Goal: Obtain resource: Download file/media

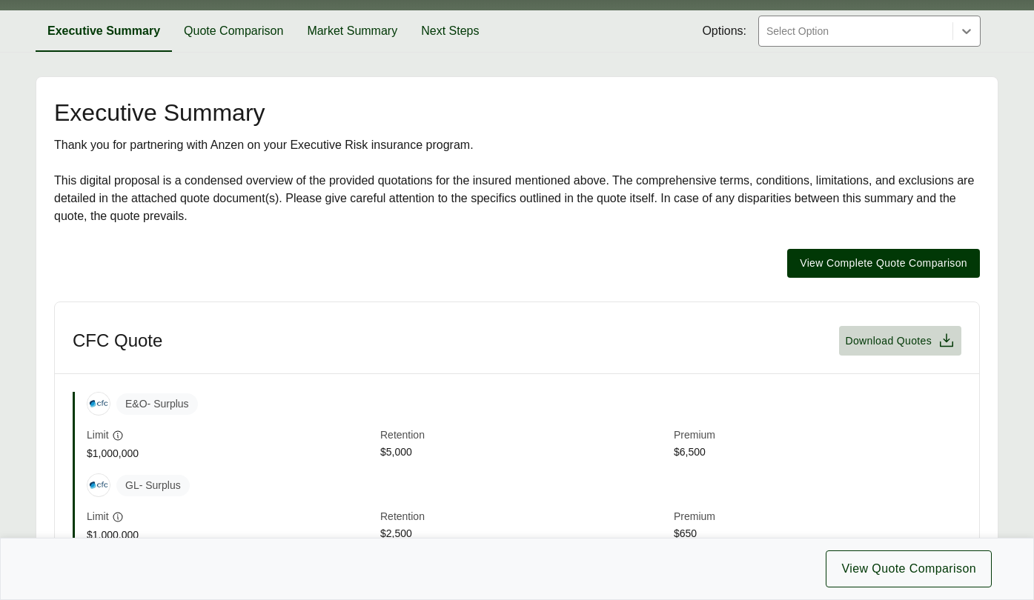
scroll to position [198, 0]
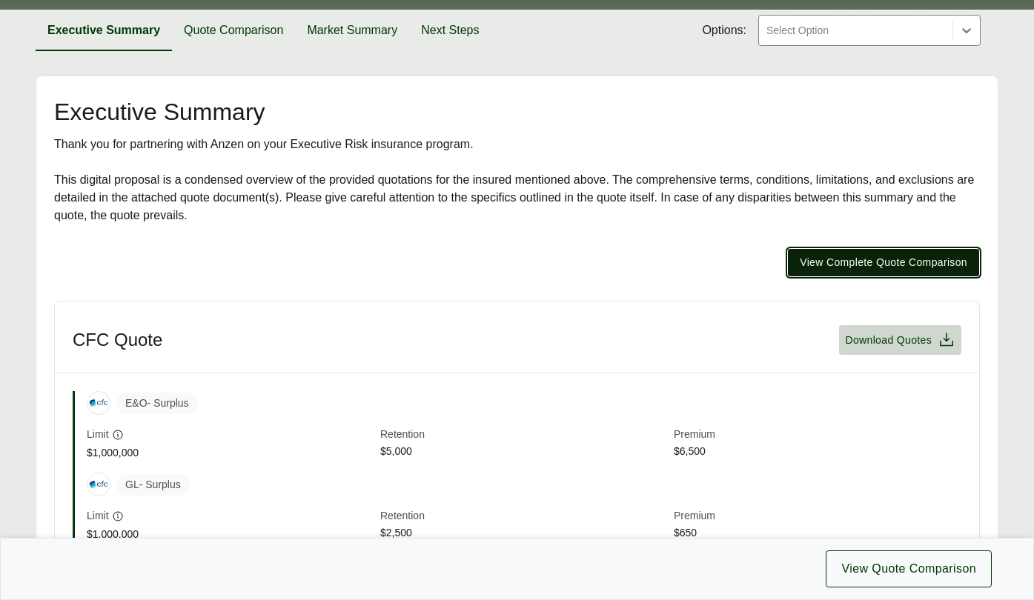
click at [896, 259] on span "View Complete Quote Comparison" at bounding box center [884, 263] width 168 height 16
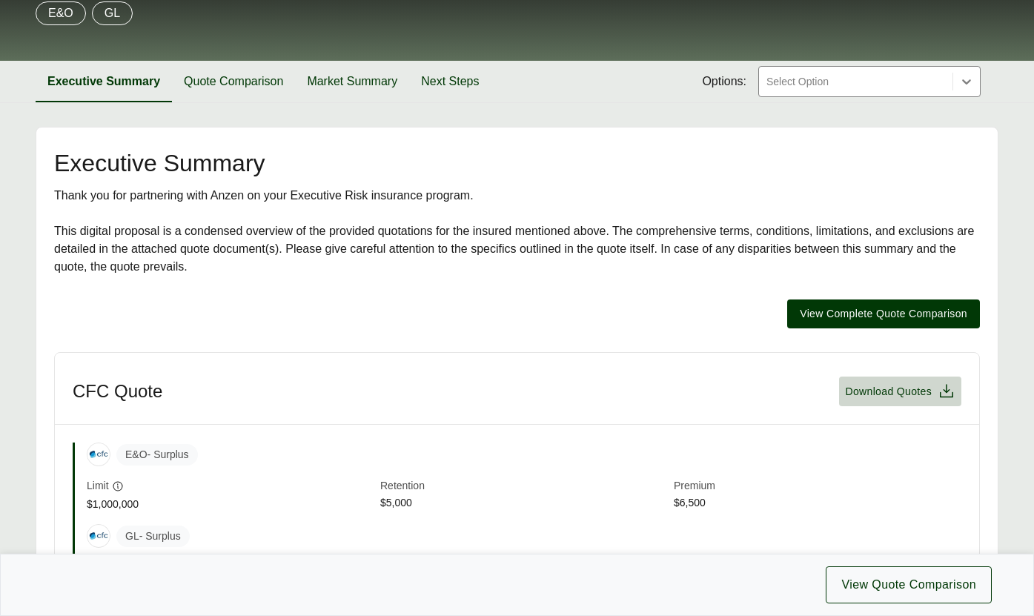
scroll to position [148, 0]
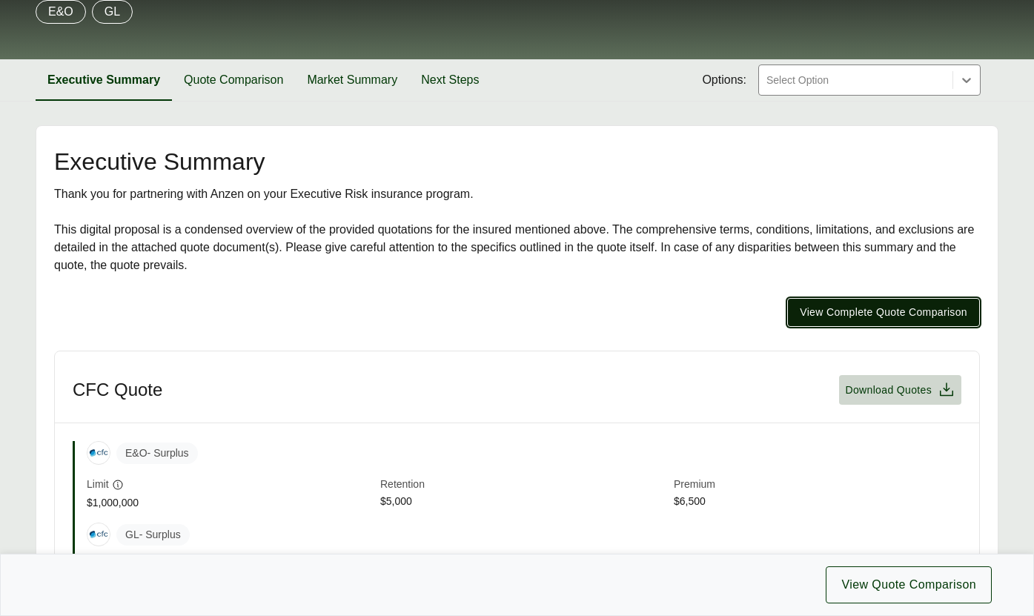
click at [906, 309] on span "View Complete Quote Comparison" at bounding box center [884, 313] width 168 height 16
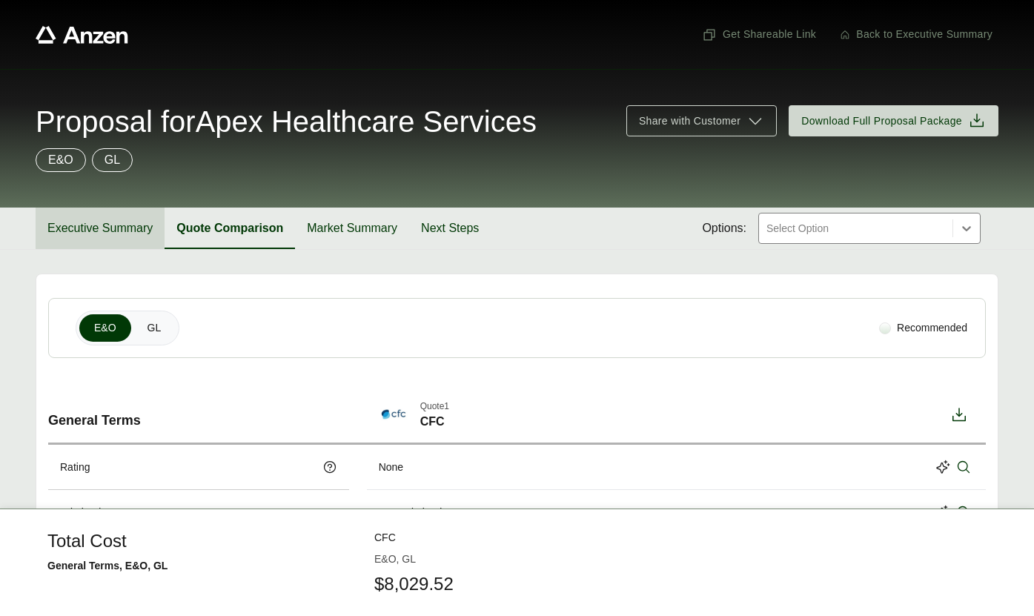
click at [82, 223] on button "Executive Summary" at bounding box center [100, 229] width 129 height 42
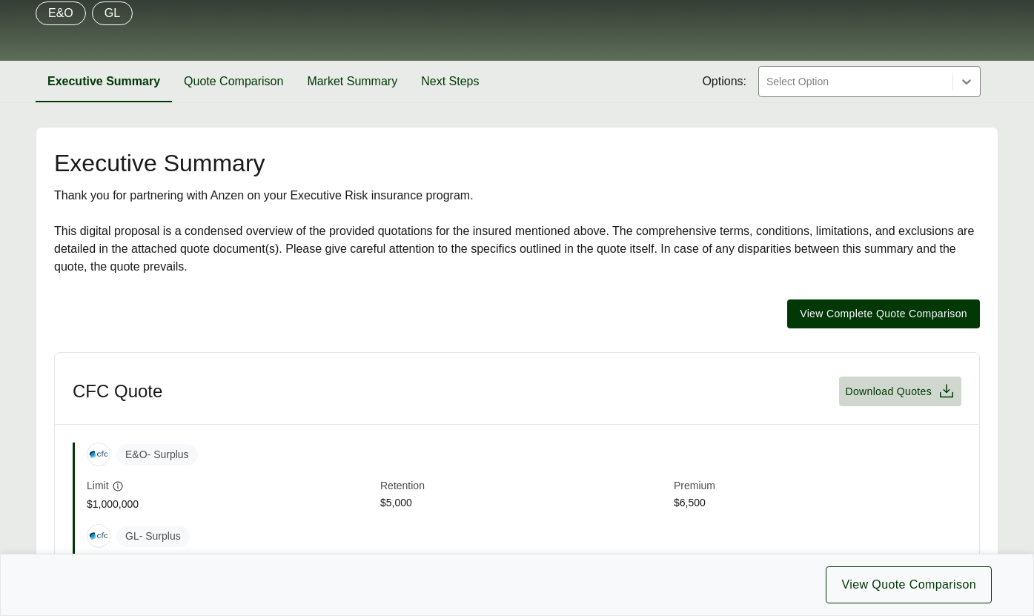
scroll to position [148, 0]
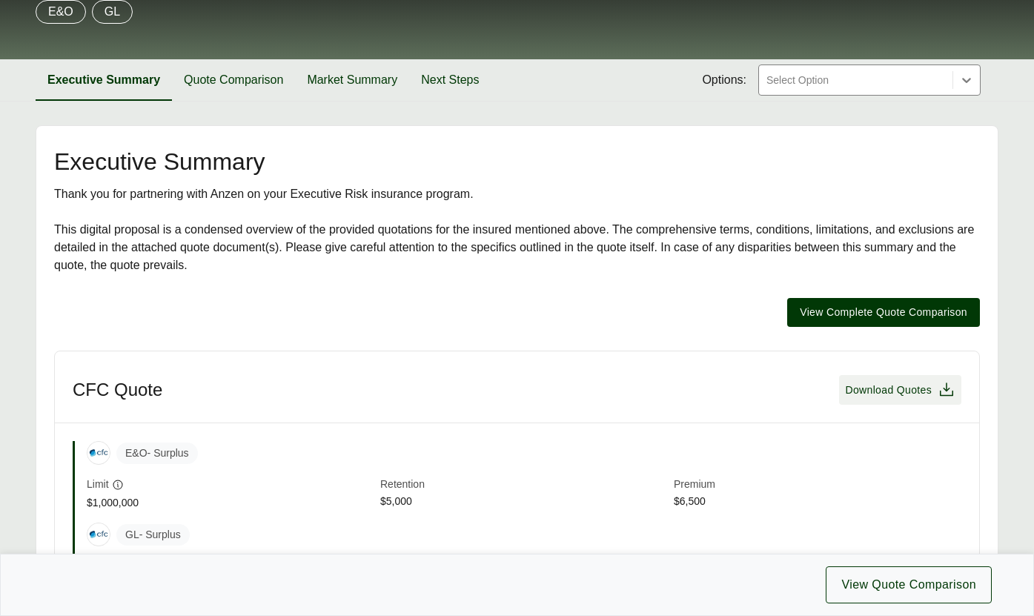
click at [895, 391] on span "Download Quotes" at bounding box center [888, 390] width 87 height 16
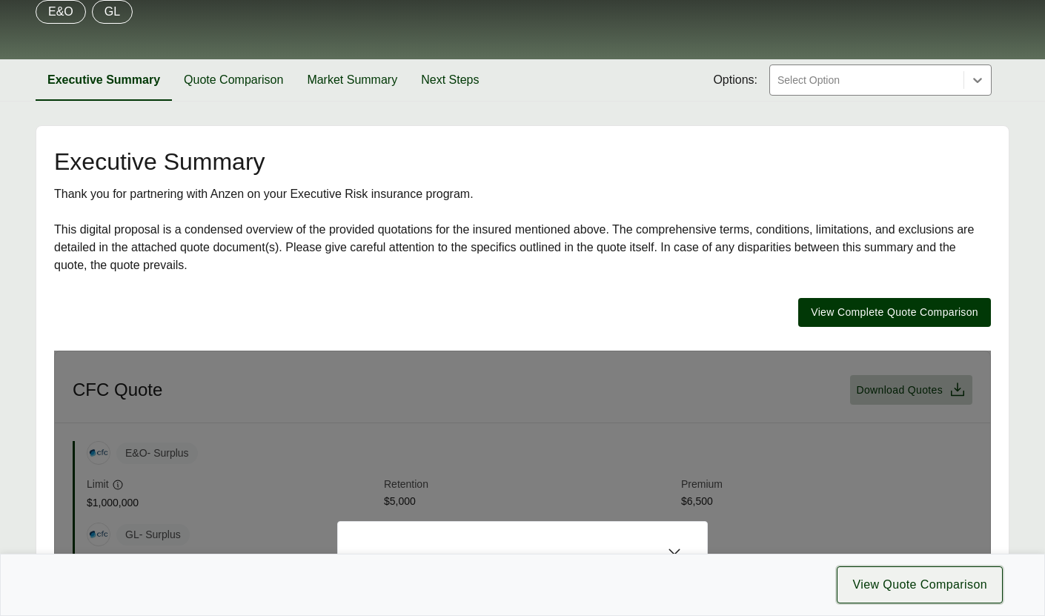
click at [924, 491] on button "View Quote Comparison" at bounding box center [920, 584] width 166 height 37
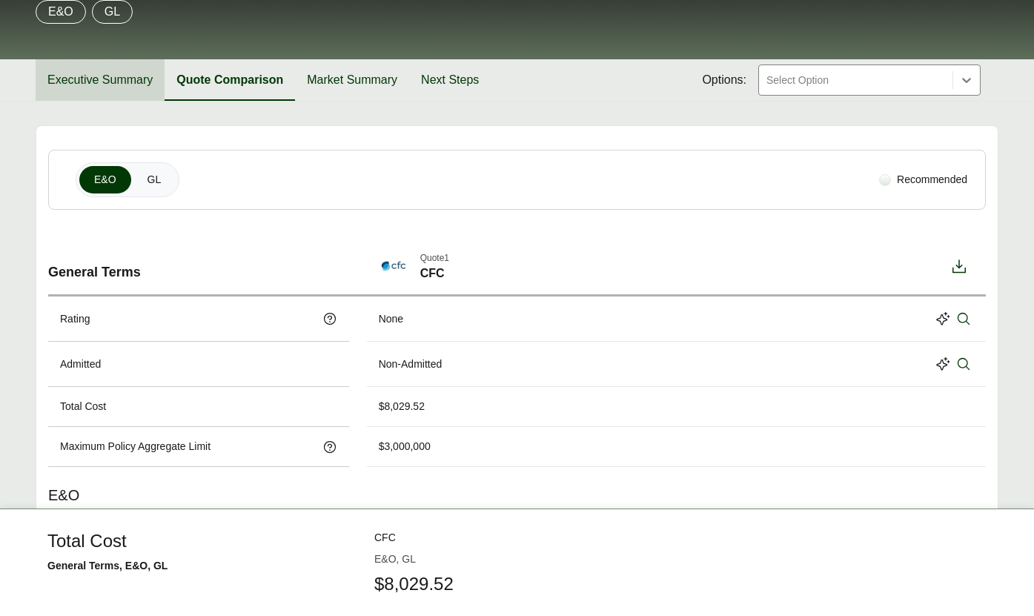
click at [105, 81] on button "Executive Summary" at bounding box center [100, 80] width 129 height 42
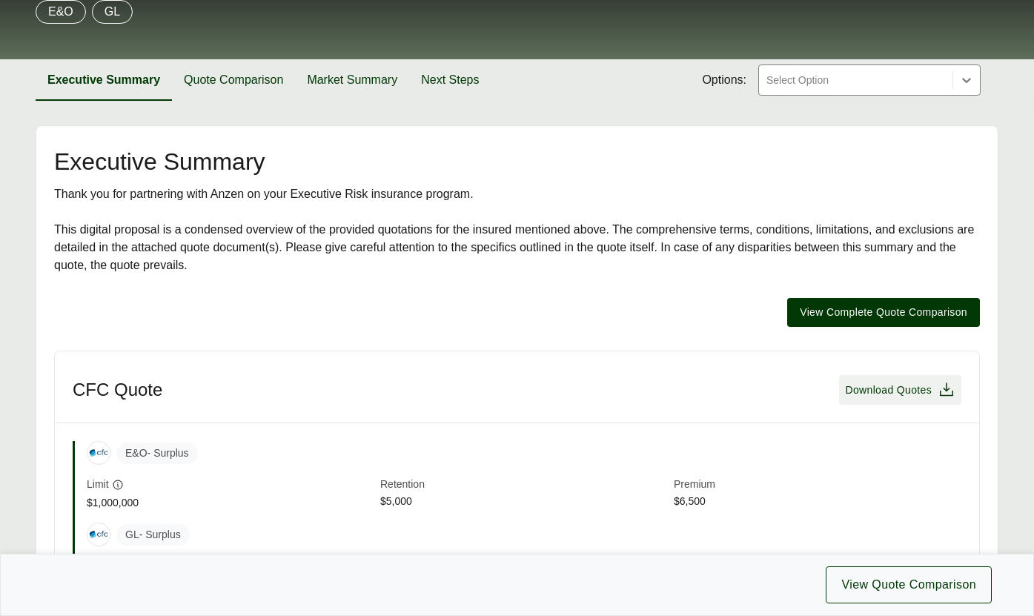
click at [936, 382] on span "Download Quotes" at bounding box center [900, 390] width 110 height 18
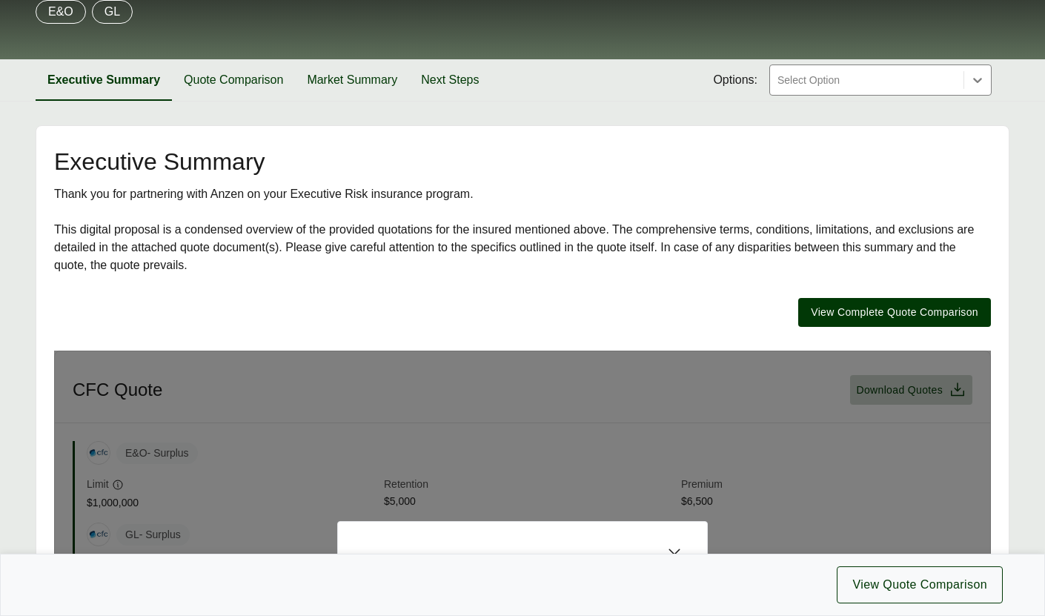
click at [667, 491] on div "Download options Include quote comparison Cancel Confirm and Download" at bounding box center [522, 628] width 371 height 214
click at [678, 491] on icon at bounding box center [675, 555] width 18 height 18
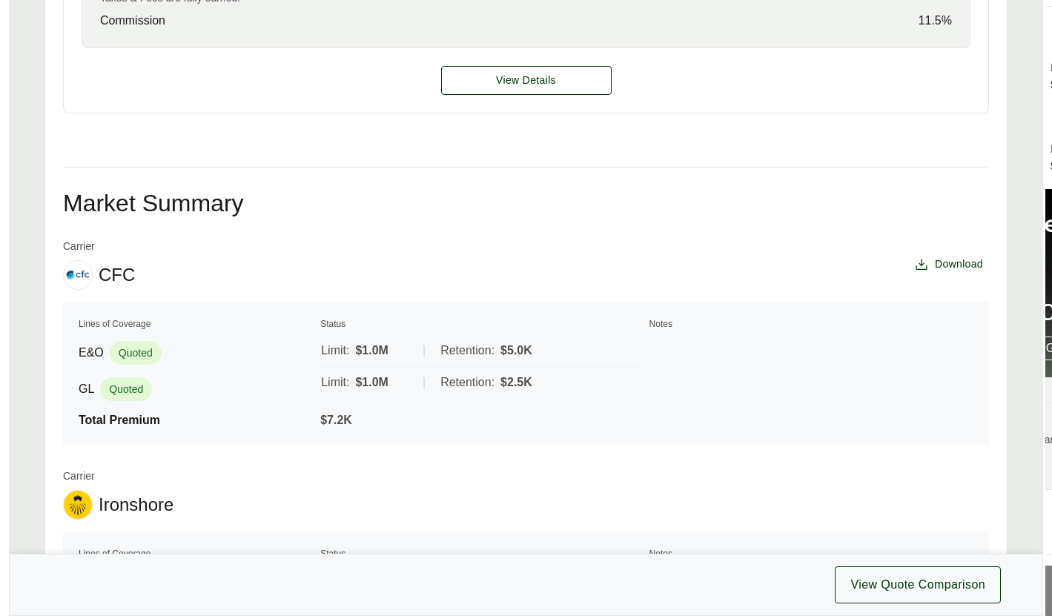
scroll to position [947, 0]
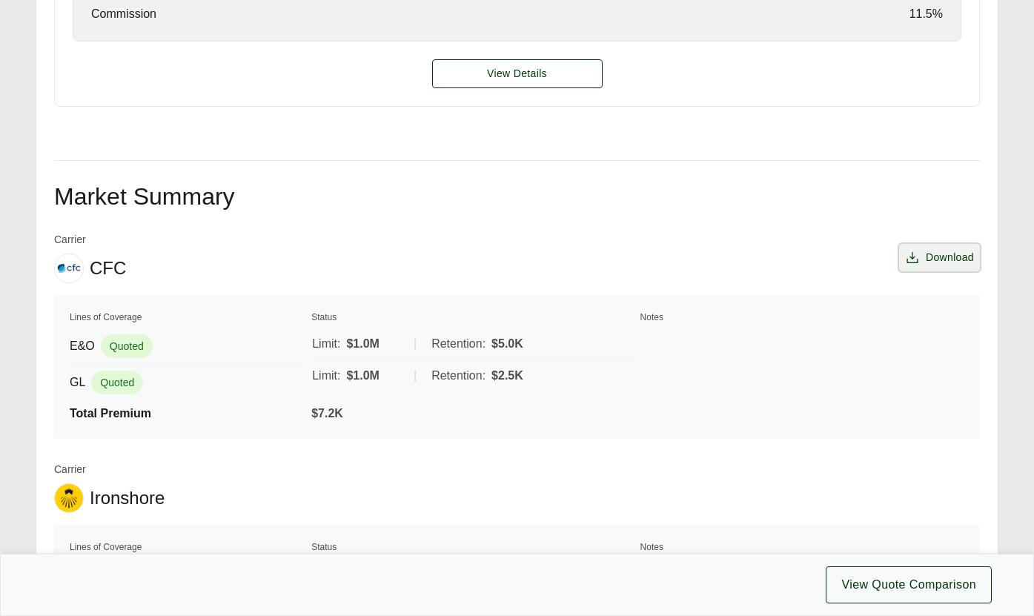
click at [938, 251] on span "Download" at bounding box center [950, 258] width 48 height 16
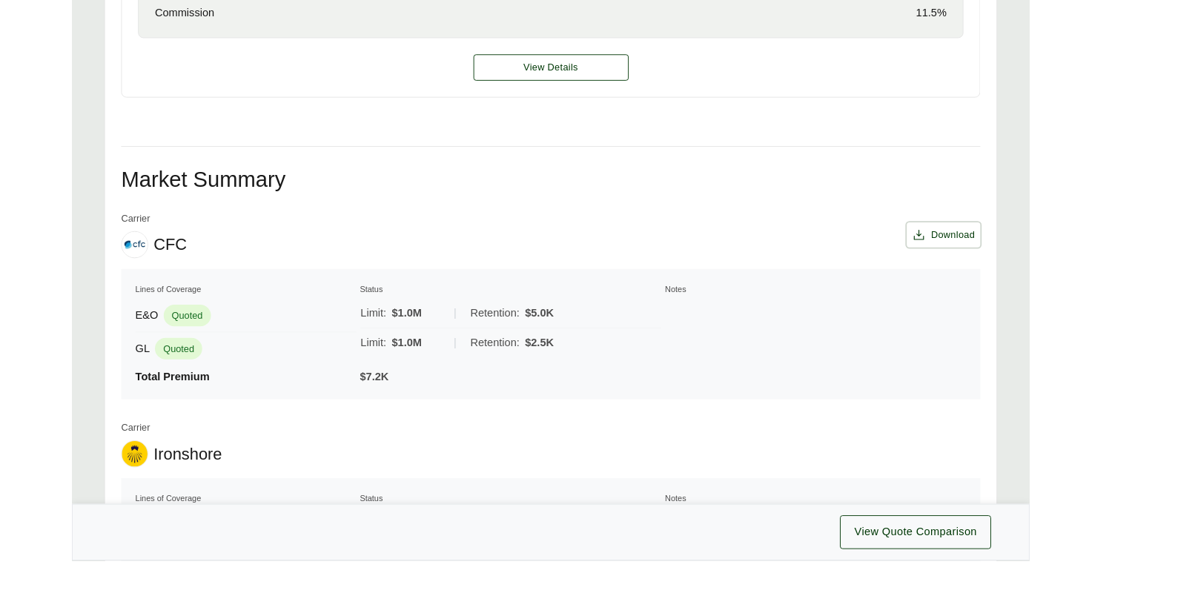
scroll to position [930, 0]
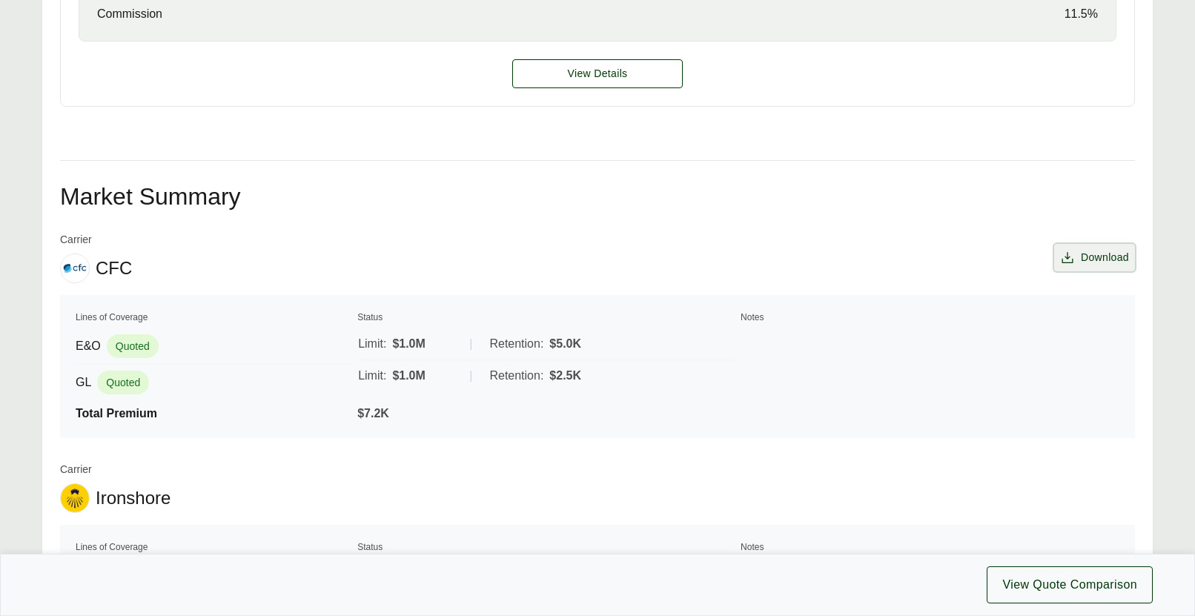
click at [1033, 252] on span "Download" at bounding box center [1105, 258] width 48 height 16
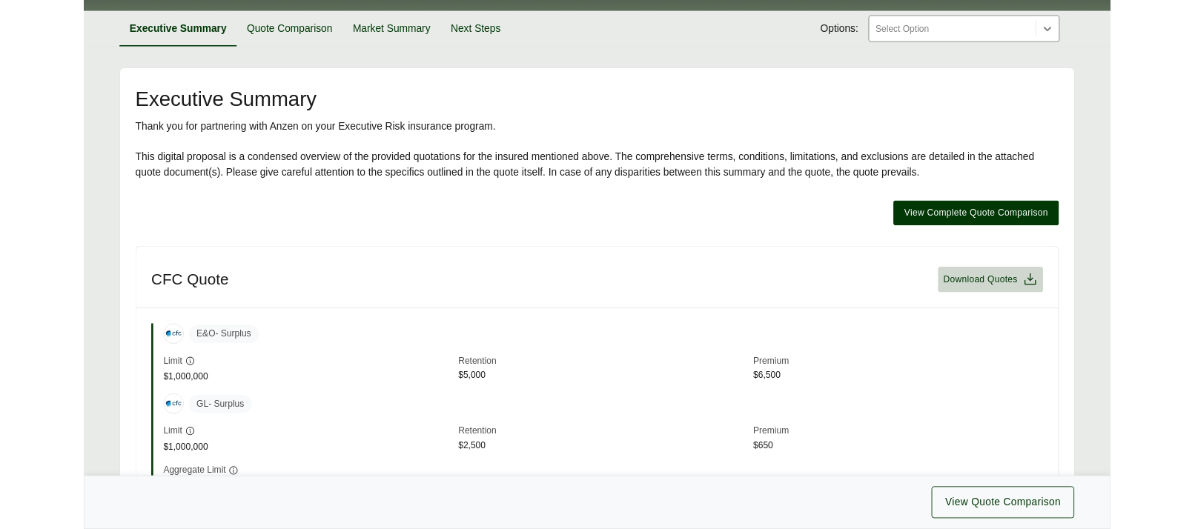
scroll to position [198, 0]
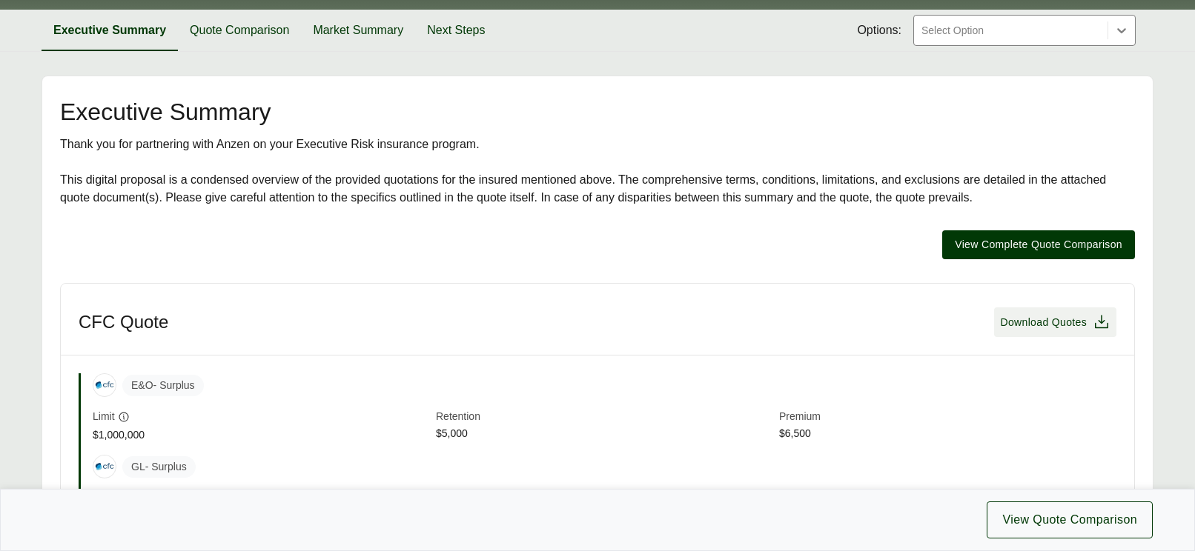
click at [1033, 321] on icon at bounding box center [1101, 321] width 13 height 13
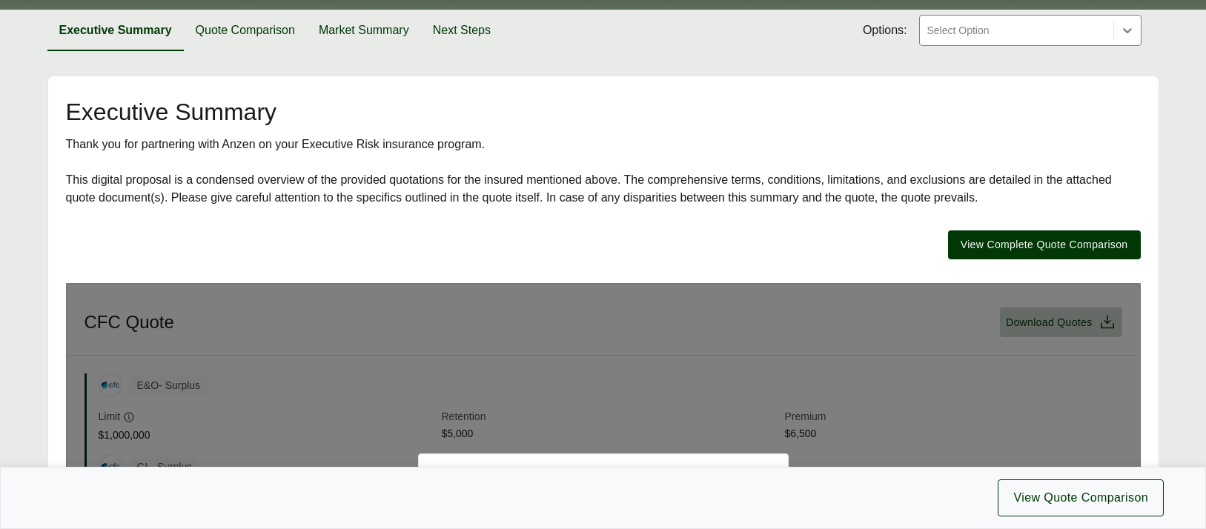
click at [955, 33] on div at bounding box center [1017, 30] width 182 height 18
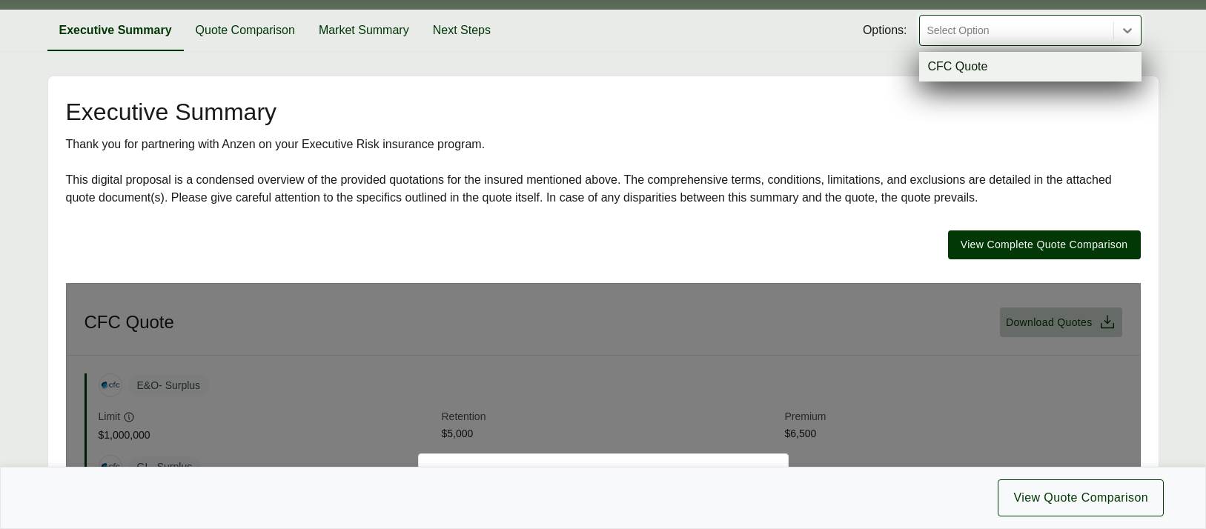
click at [952, 64] on div "CFC Quote" at bounding box center [1030, 67] width 222 height 30
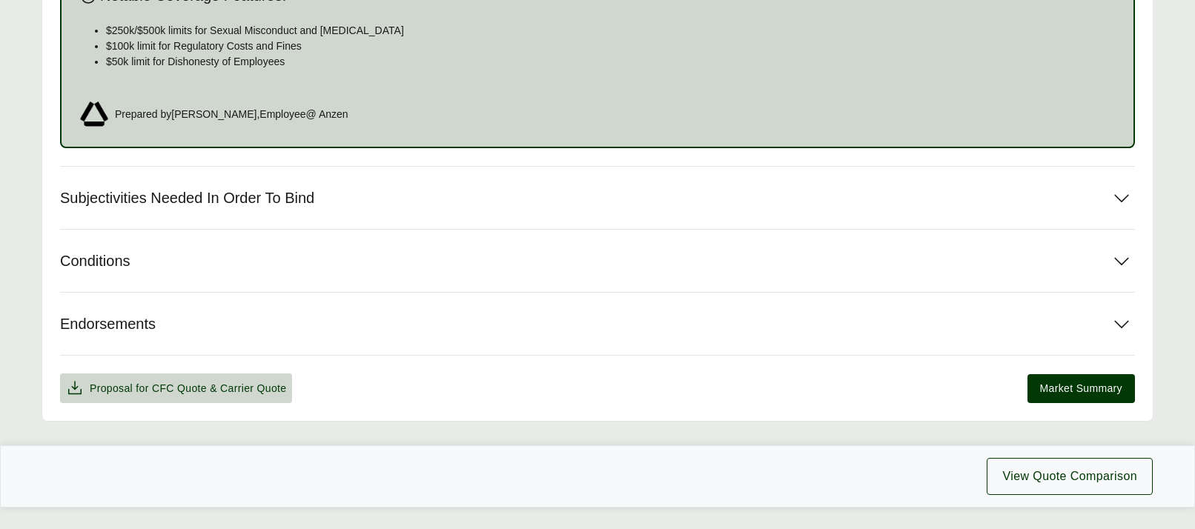
scroll to position [977, 0]
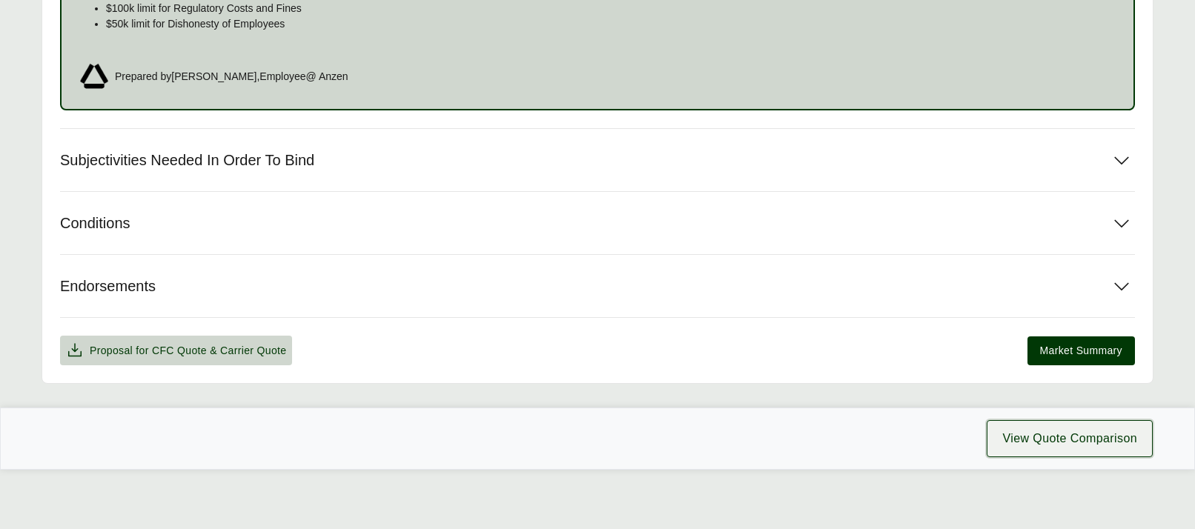
click at [1033, 434] on span "View Quote Comparison" at bounding box center [1069, 439] width 135 height 18
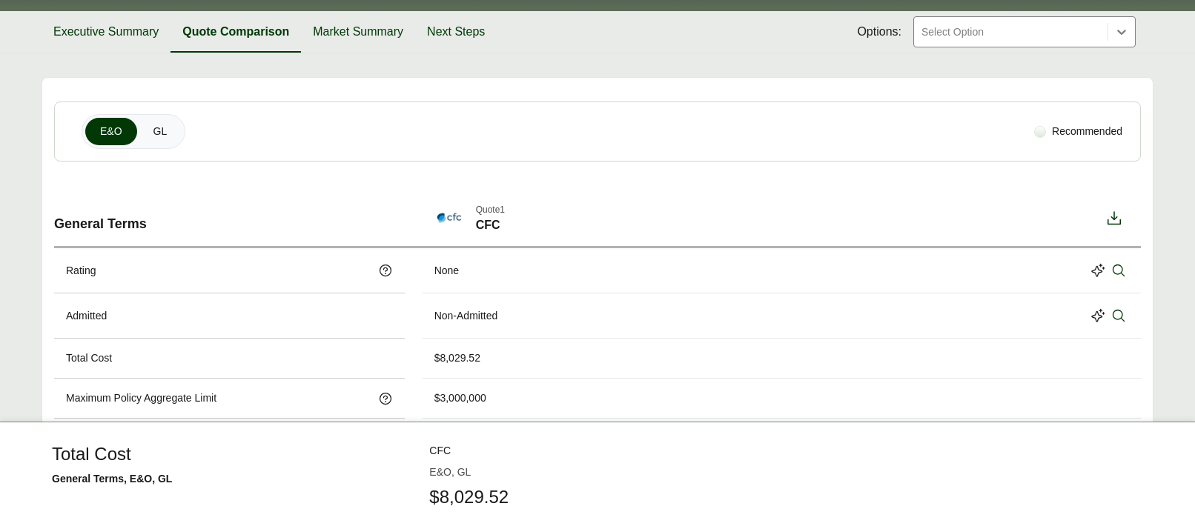
scroll to position [296, 0]
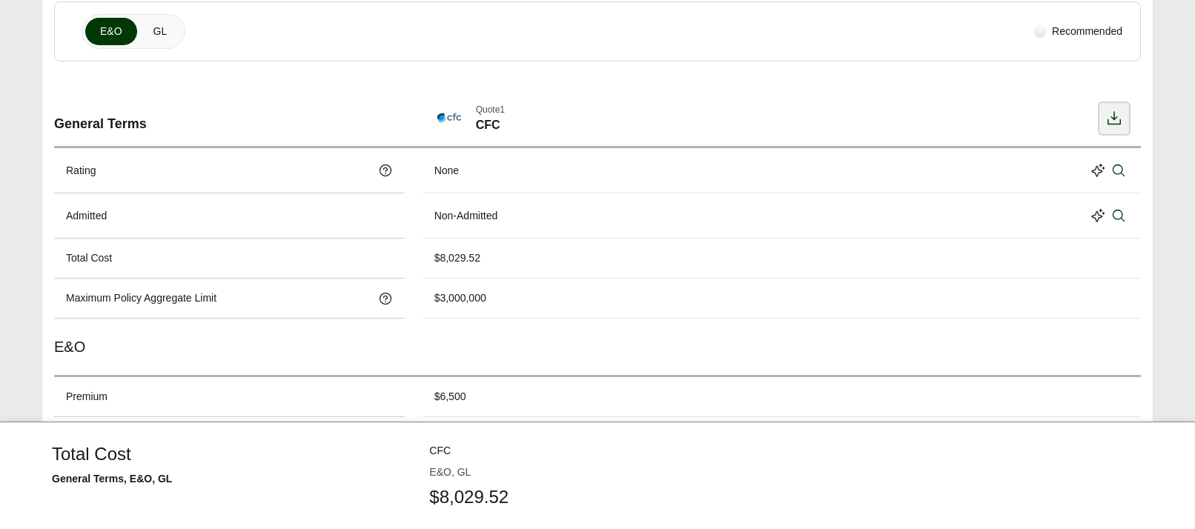
click at [1033, 117] on icon at bounding box center [1114, 119] width 18 height 18
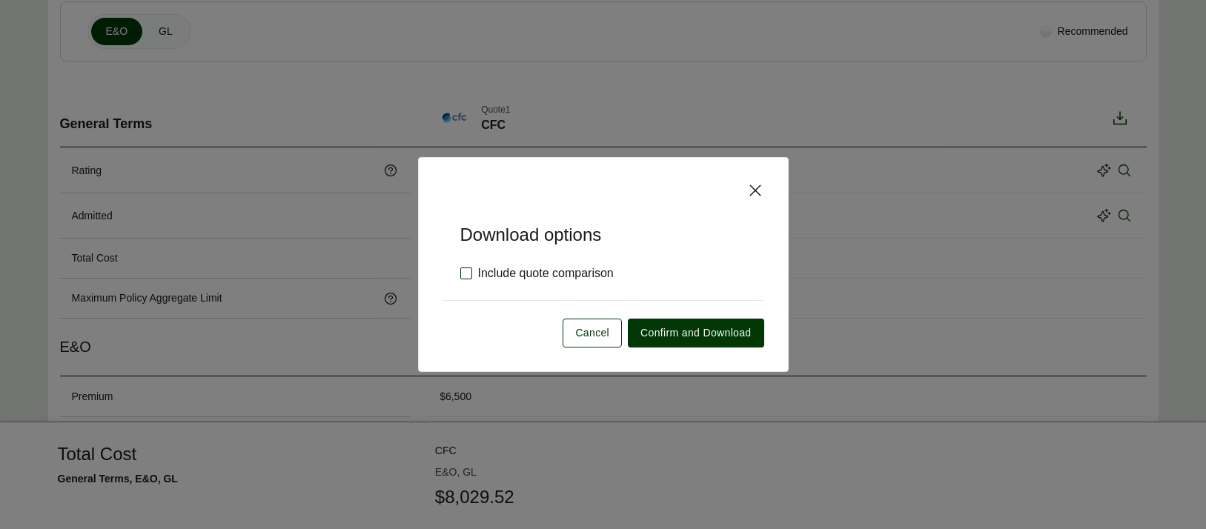
click at [462, 273] on label "Include quote comparison" at bounding box center [536, 274] width 153 height 18
click at [699, 331] on span "Confirm and Download" at bounding box center [695, 333] width 110 height 16
